Goal: Task Accomplishment & Management: Manage account settings

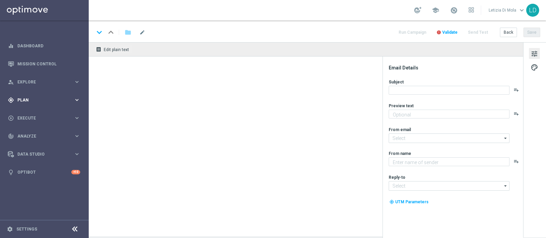
click at [26, 97] on div "gps_fixed Plan" at bounding box center [41, 100] width 66 height 6
click at [32, 134] on span "Templates" at bounding box center [42, 135] width 49 height 4
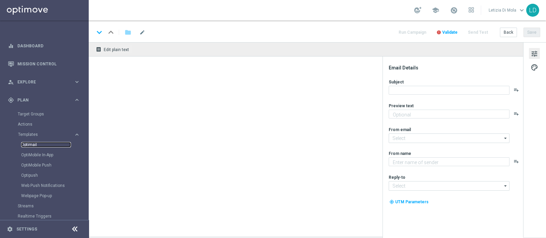
click at [23, 143] on link "Optimail" at bounding box center [46, 144] width 50 height 5
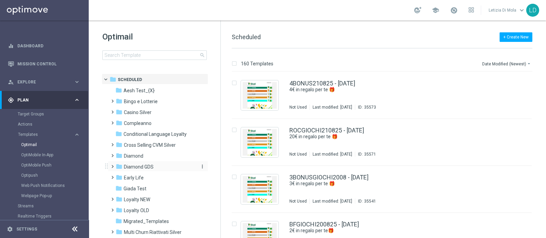
click at [142, 167] on span "Diamond GDS" at bounding box center [139, 167] width 30 height 6
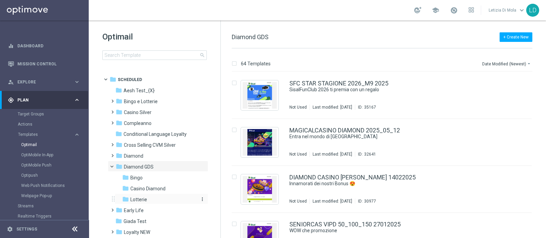
click at [140, 198] on span "Lotterie" at bounding box center [138, 200] width 17 height 6
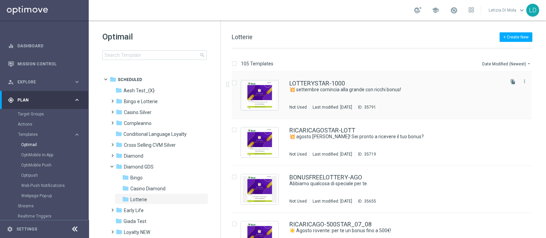
click at [338, 94] on div "LOTTERYSTAR-1000 💥 settembre comincia alla grande con ricchi bonus! Not Used La…" at bounding box center [395, 95] width 213 height 30
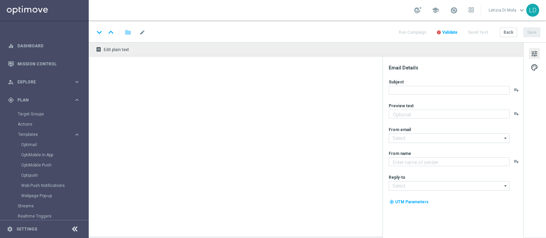
type textarea "fino a 1.000 di bonus!"
type input "[EMAIL_ADDRESS][DOMAIN_NAME]"
type textarea "Sisal Vip"
type input "[EMAIL_ADDRESS][DOMAIN_NAME]"
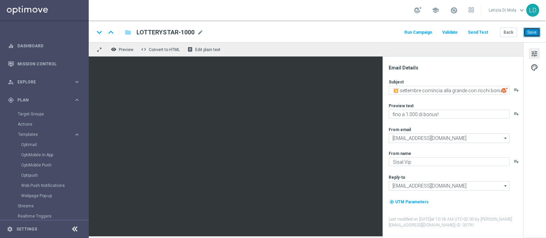
click at [536, 31] on button "Save" at bounding box center [531, 33] width 17 height 10
click at [482, 32] on button "Send Test" at bounding box center [478, 32] width 22 height 9
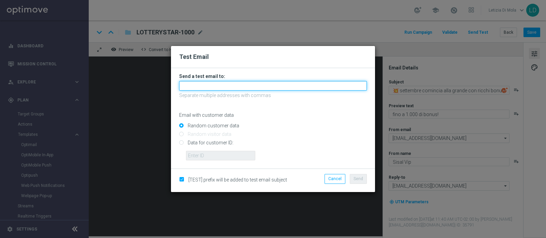
click at [221, 84] on input "text" at bounding box center [273, 86] width 188 height 10
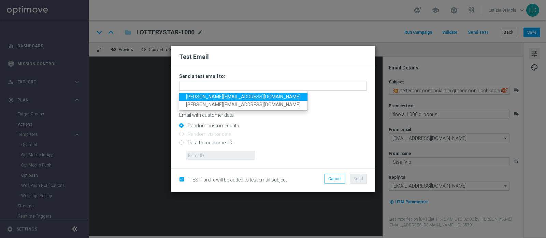
click at [215, 98] on span "[PERSON_NAME][EMAIL_ADDRESS][DOMAIN_NAME]" at bounding box center [243, 96] width 115 height 5
type input "[PERSON_NAME][EMAIL_ADDRESS][DOMAIN_NAME]"
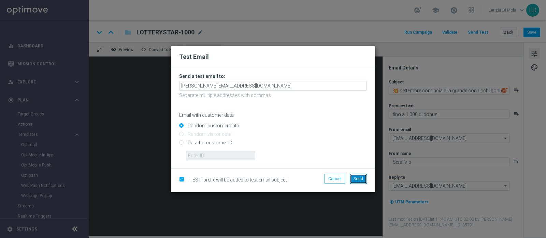
click at [361, 180] on span "Send" at bounding box center [358, 179] width 10 height 5
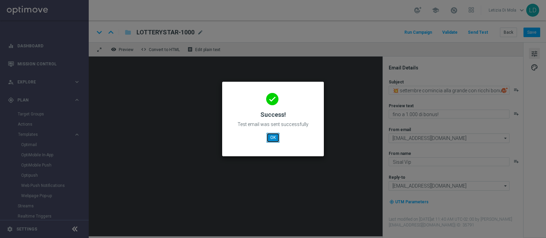
click at [272, 138] on button "OK" at bounding box center [272, 138] width 13 height 10
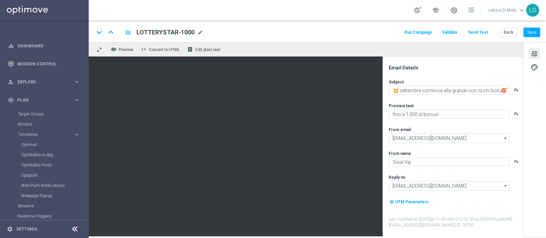
click at [423, 31] on button "Run Campaign" at bounding box center [418, 32] width 30 height 9
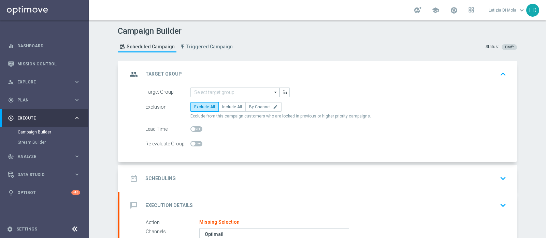
click at [272, 94] on icon "arrow_drop_down" at bounding box center [275, 92] width 7 height 9
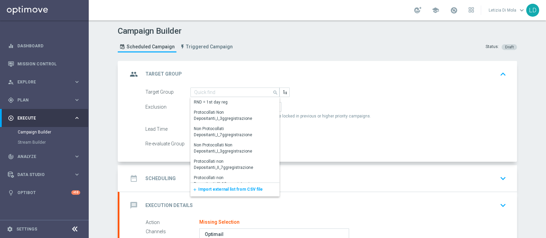
click at [235, 190] on span "Import external list from CSV file" at bounding box center [230, 189] width 64 height 5
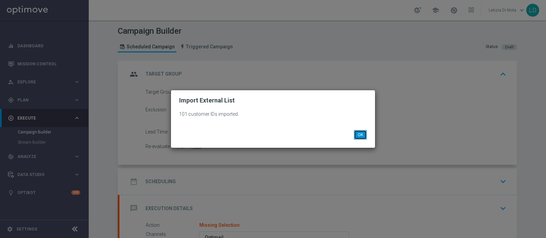
click at [358, 131] on button "OK" at bounding box center [360, 135] width 13 height 10
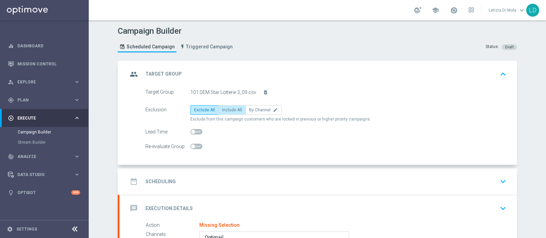
click at [235, 110] on span "Include All" at bounding box center [232, 110] width 20 height 5
click at [226, 110] on input "Include All" at bounding box center [224, 111] width 4 height 4
radio input "true"
click at [134, 75] on icon "group" at bounding box center [134, 74] width 12 height 12
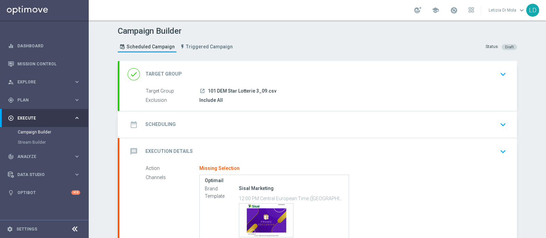
click at [134, 120] on icon "date_range" at bounding box center [134, 125] width 12 height 12
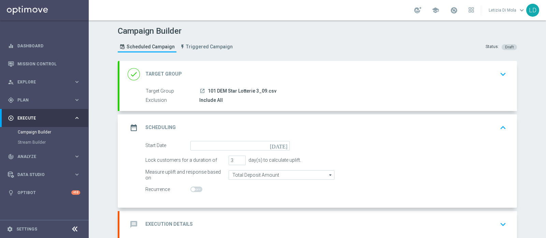
click at [281, 144] on icon "[DATE]" at bounding box center [280, 145] width 20 height 8
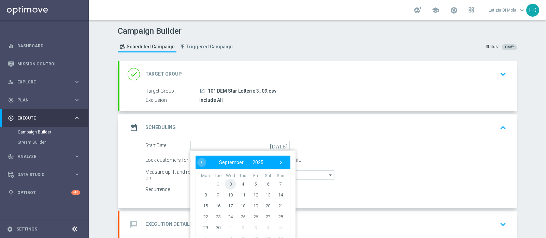
click at [227, 183] on span "3" at bounding box center [230, 184] width 11 height 11
type input "[DATE]"
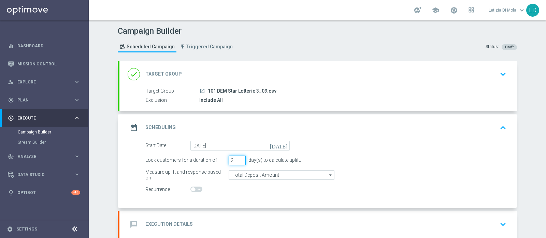
click at [238, 161] on input "2" at bounding box center [237, 161] width 17 height 10
type input "1"
click at [238, 161] on input "1" at bounding box center [237, 161] width 17 height 10
click at [131, 124] on icon "date_range" at bounding box center [134, 128] width 12 height 12
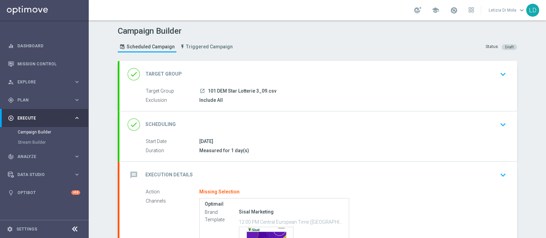
click at [129, 171] on icon "message" at bounding box center [134, 175] width 12 height 12
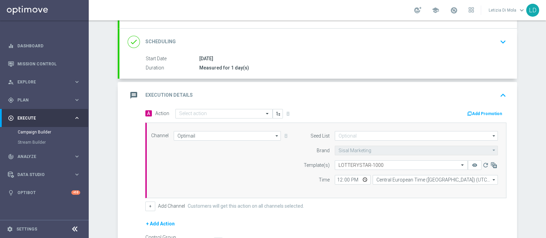
scroll to position [85, 0]
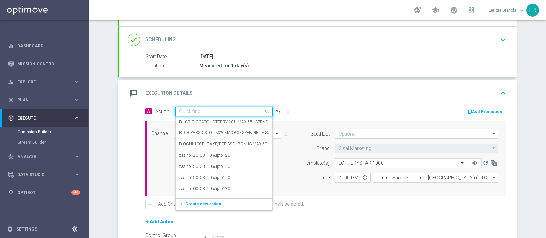
click at [264, 111] on span at bounding box center [268, 111] width 9 height 9
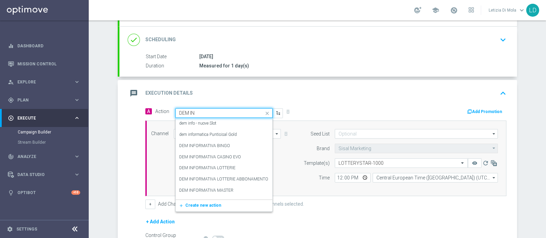
type input "DEM INF"
click at [223, 166] on label "DEM INFORMATIVA LOTTERIE" at bounding box center [207, 168] width 56 height 6
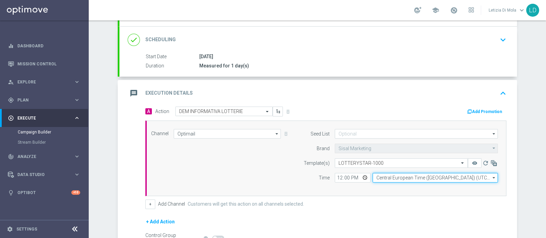
click at [385, 176] on input "Central European Time ([GEOGRAPHIC_DATA]) (UTC +02:00)" at bounding box center [434, 178] width 125 height 10
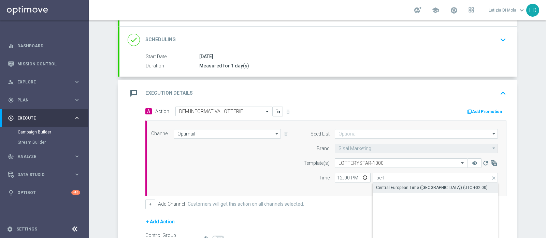
click at [387, 188] on div "Central European Time ([GEOGRAPHIC_DATA]) (UTC +02:00)" at bounding box center [432, 188] width 112 height 6
type input "Central European Time ([GEOGRAPHIC_DATA]) (UTC +02:00)"
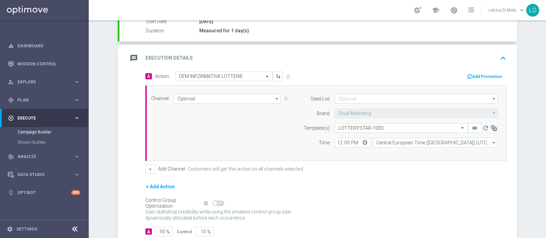
scroll to position [162, 0]
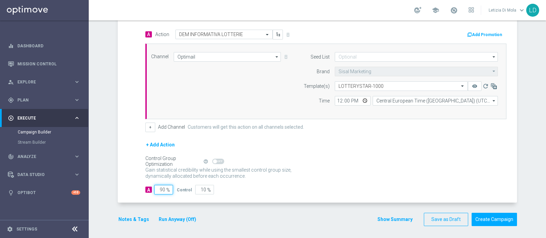
drag, startPoint x: 160, startPoint y: 187, endPoint x: 154, endPoint y: 187, distance: 5.2
click at [154, 187] on input "90" at bounding box center [163, 190] width 19 height 10
type input "10"
type input "90"
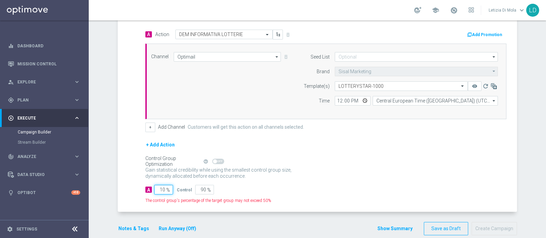
type input "100"
type input "0"
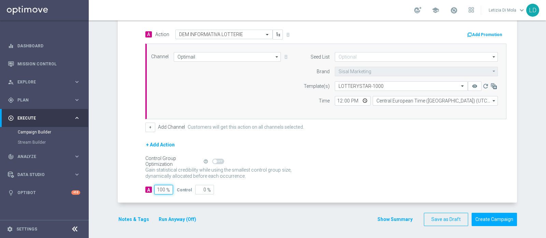
scroll to position [77, 0]
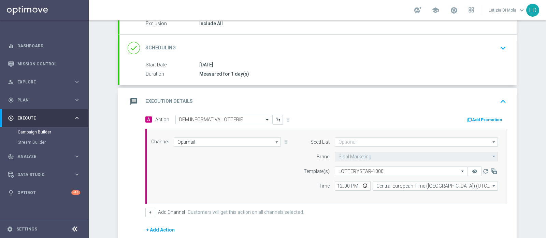
type input "100"
click at [128, 98] on icon "message" at bounding box center [134, 101] width 12 height 12
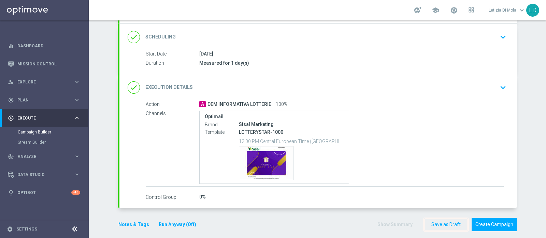
scroll to position [93, 0]
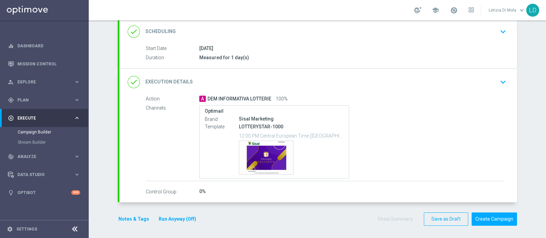
click at [136, 216] on button "Notes & Tags" at bounding box center [134, 219] width 32 height 9
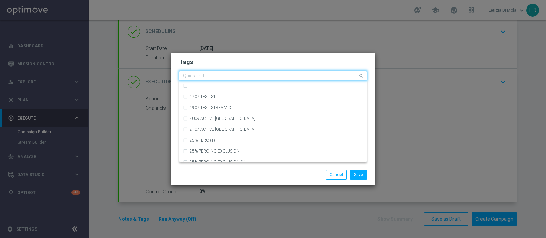
click at [210, 73] on input "text" at bounding box center [270, 76] width 175 height 6
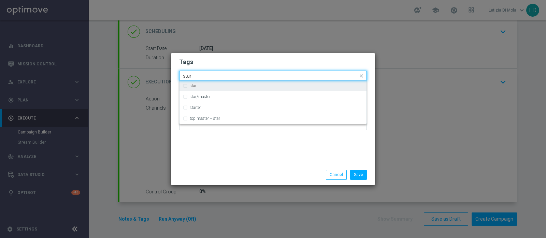
click at [206, 84] on div "star" at bounding box center [273, 85] width 180 height 11
type input "star"
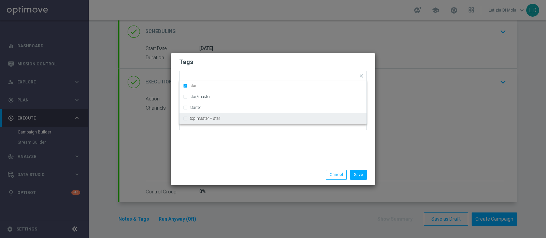
click at [193, 152] on div "Tags Quick find × star star star/master starter top master + star Notes" at bounding box center [273, 109] width 204 height 112
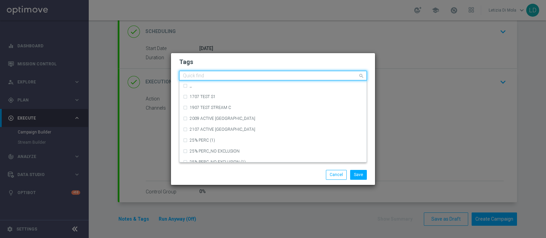
click at [216, 77] on input "text" at bounding box center [270, 76] width 175 height 6
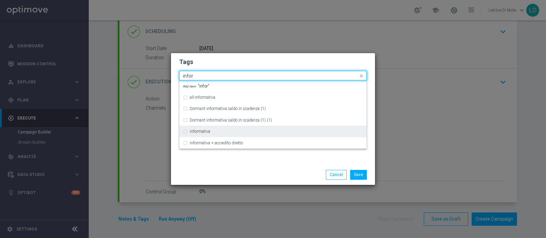
click at [224, 133] on div "informativa" at bounding box center [276, 132] width 173 height 4
type input "infor"
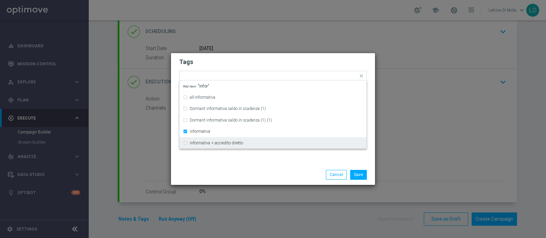
click at [228, 166] on div "Save Cancel" at bounding box center [273, 175] width 204 height 20
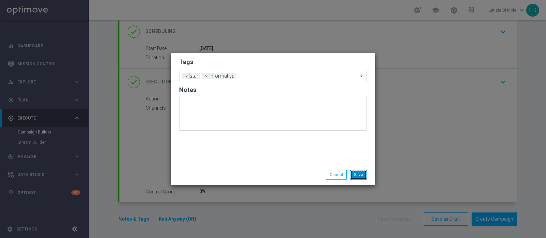
click at [356, 174] on button "Save" at bounding box center [358, 175] width 17 height 10
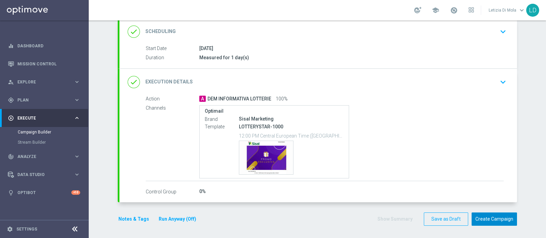
click at [492, 219] on button "Create Campaign" at bounding box center [493, 219] width 45 height 13
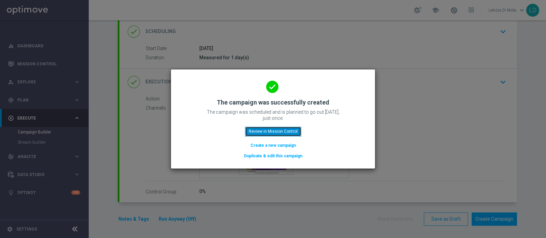
click at [291, 133] on button "Review in Mission Control" at bounding box center [273, 132] width 56 height 10
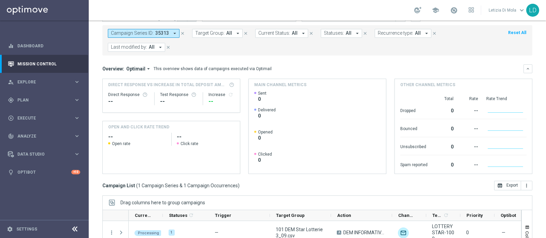
scroll to position [116, 0]
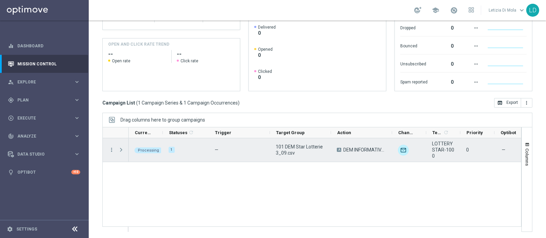
click at [120, 151] on span "Press SPACE to select this row." at bounding box center [121, 149] width 6 height 5
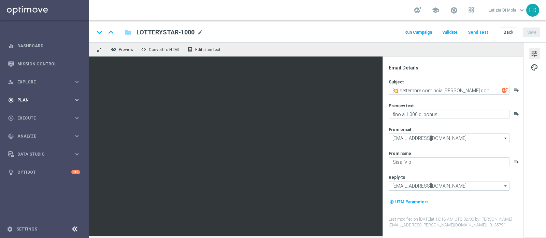
click at [62, 100] on span "Plan" at bounding box center [45, 100] width 56 height 4
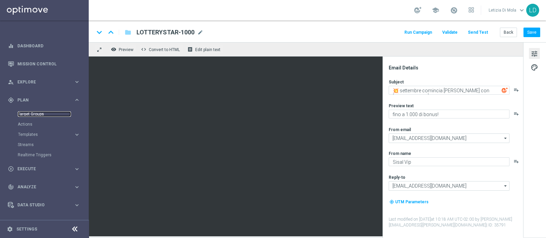
click at [33, 112] on link "Target Groups" at bounding box center [44, 114] width 53 height 5
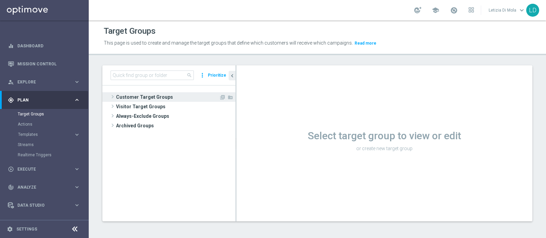
click at [141, 96] on span "Customer Target Groups" at bounding box center [167, 97] width 103 height 10
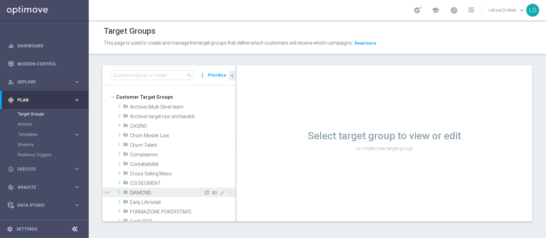
click at [151, 192] on span "DIAMOND" at bounding box center [166, 193] width 73 height 6
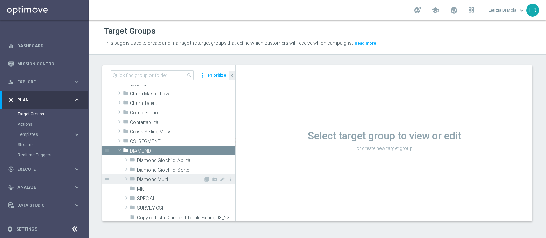
scroll to position [42, 0]
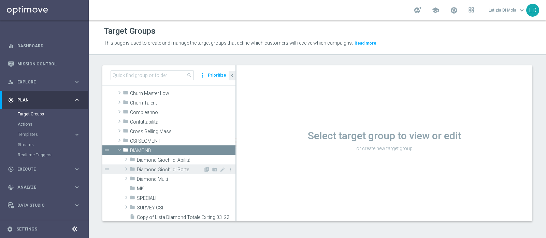
click at [161, 169] on span "Diamond Giochi di Sorte" at bounding box center [170, 170] width 67 height 6
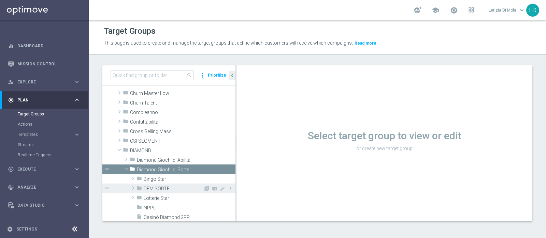
click at [159, 188] on span "DEM SORTE" at bounding box center [174, 189] width 60 height 6
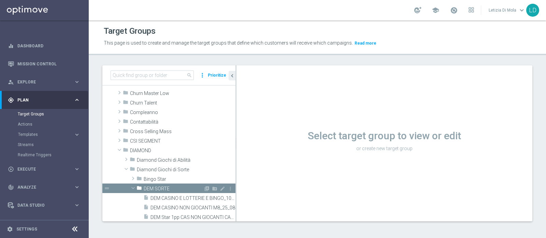
click at [157, 187] on span "DEM SORTE" at bounding box center [174, 189] width 60 height 6
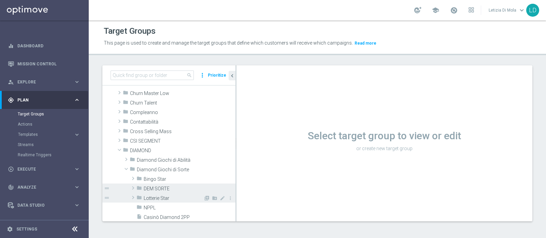
click at [168, 196] on span "Lotterie Star" at bounding box center [174, 199] width 60 height 6
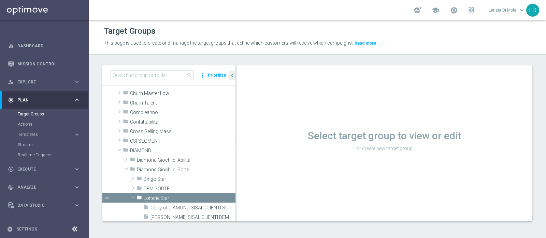
scroll to position [0, 0]
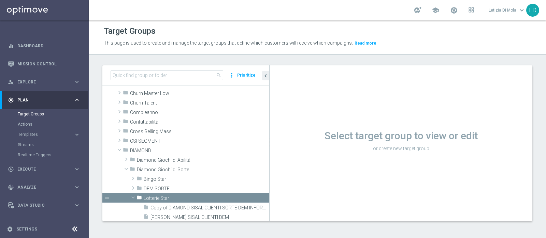
drag, startPoint x: 236, startPoint y: 183, endPoint x: 269, endPoint y: 189, distance: 33.8
click at [269, 189] on div at bounding box center [269, 143] width 1 height 156
click at [206, 216] on span "DIAMOND LOTTERIE SISAL CLIENTI DEM" at bounding box center [201, 218] width 102 height 6
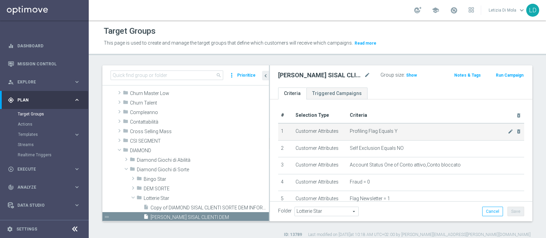
scroll to position [88, 0]
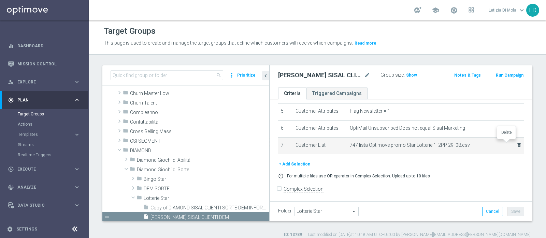
click at [516, 144] on icon "delete_forever" at bounding box center [518, 145] width 5 height 5
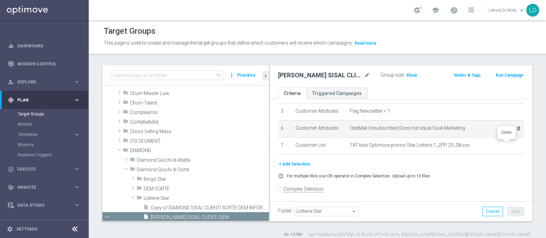
scroll to position [60, 0]
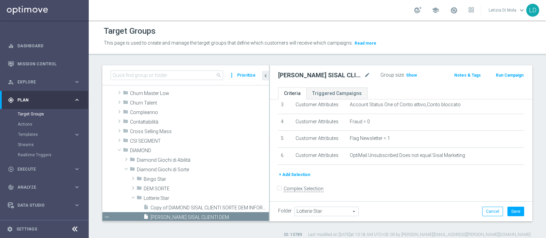
click at [300, 171] on button "+ Add Selection" at bounding box center [294, 175] width 33 height 8
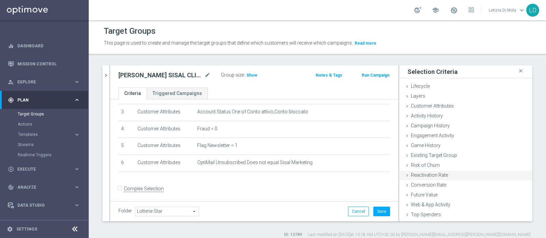
scroll to position [29, 0]
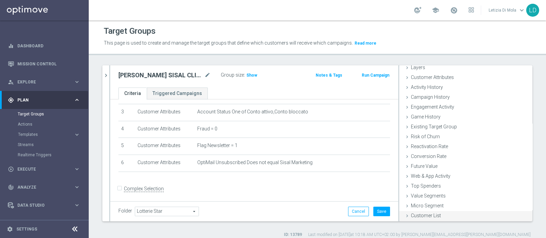
click at [444, 214] on div "Customer List done" at bounding box center [465, 216] width 133 height 10
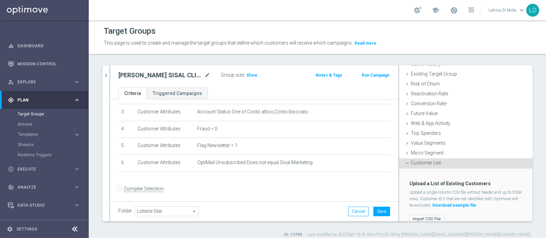
scroll to position [90, 0]
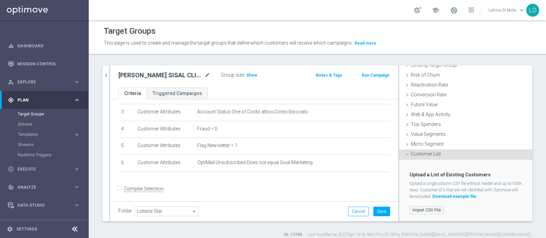
click at [422, 209] on label "Import CSV File" at bounding box center [426, 210] width 34 height 9
click at [0, 0] on input "Import CSV File" at bounding box center [0, 0] width 0 height 0
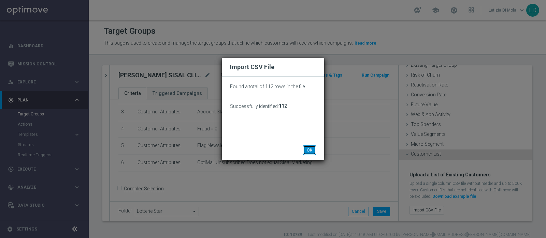
click at [312, 149] on button "OK" at bounding box center [309, 151] width 13 height 10
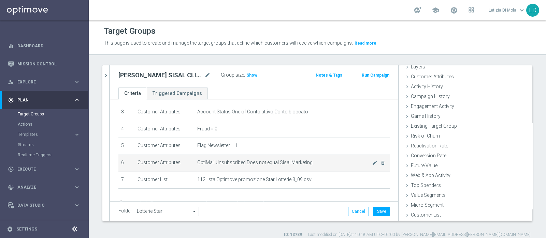
scroll to position [29, 0]
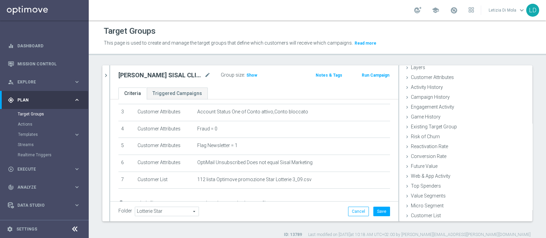
click at [386, 222] on div "search more_vert Prioritize Customer Target Groups library_add create_new_folder" at bounding box center [317, 151] width 457 height 173
click at [375, 213] on button "Save" at bounding box center [381, 212] width 17 height 10
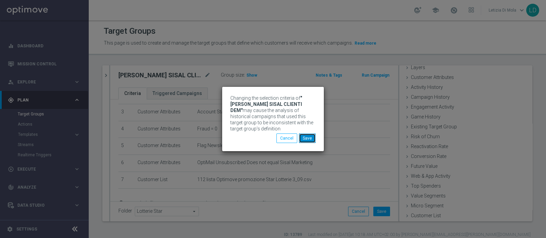
click at [310, 137] on button "Save" at bounding box center [307, 139] width 17 height 10
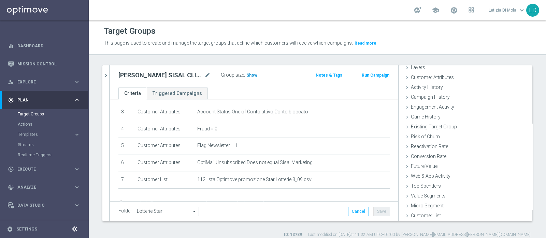
click at [253, 74] on span "Show" at bounding box center [251, 75] width 11 height 5
click at [249, 74] on span "95" at bounding box center [250, 76] width 6 height 6
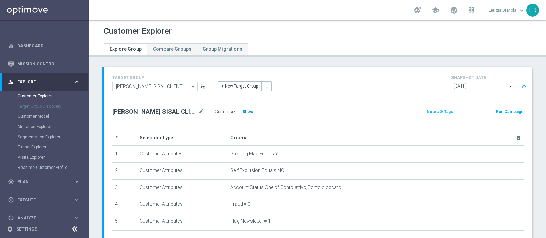
click at [246, 110] on span "Show" at bounding box center [247, 111] width 11 height 5
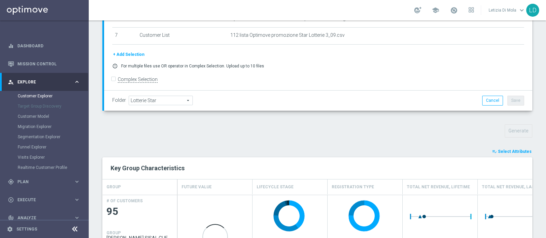
scroll to position [255, 0]
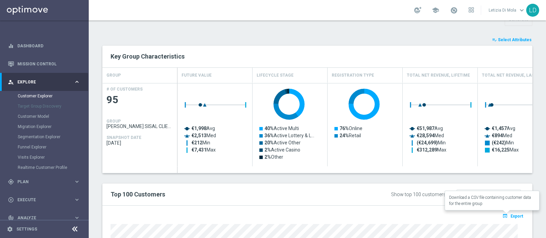
click at [511, 216] on span "Export" at bounding box center [516, 216] width 13 height 5
